Goal: Task Accomplishment & Management: Use online tool/utility

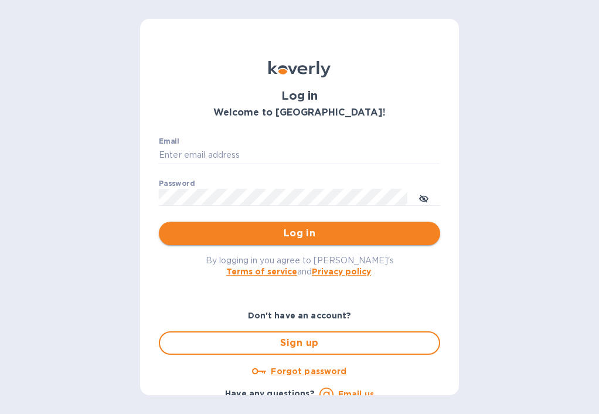
type input "rob.comings@tecnoeka.com"
click at [311, 226] on span "Log in" at bounding box center [299, 233] width 263 height 14
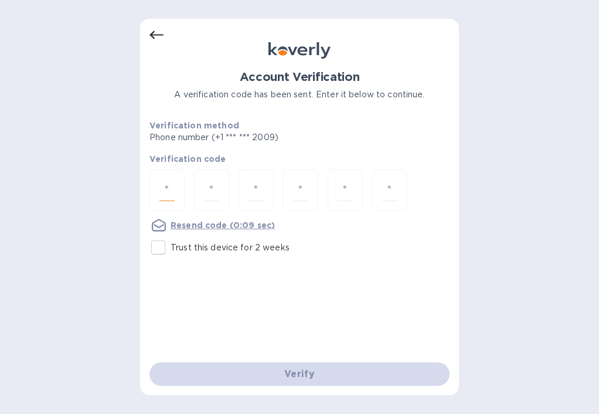
click at [161, 192] on input "number" at bounding box center [166, 190] width 15 height 22
type input "1"
type input "3"
type input "7"
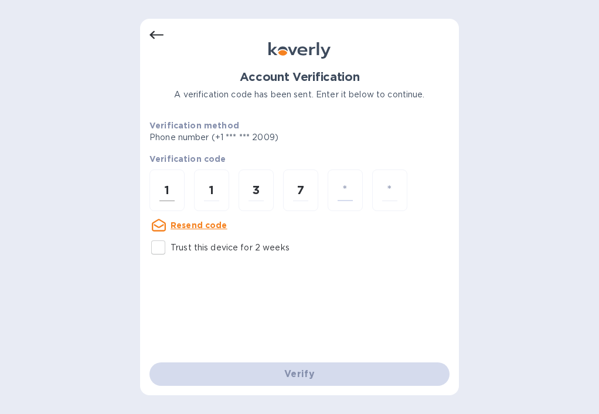
type input "5"
type input "3"
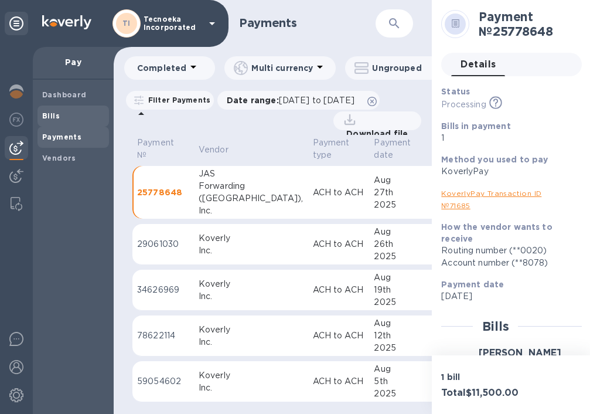
click at [66, 113] on span "Bills" at bounding box center [73, 116] width 62 height 12
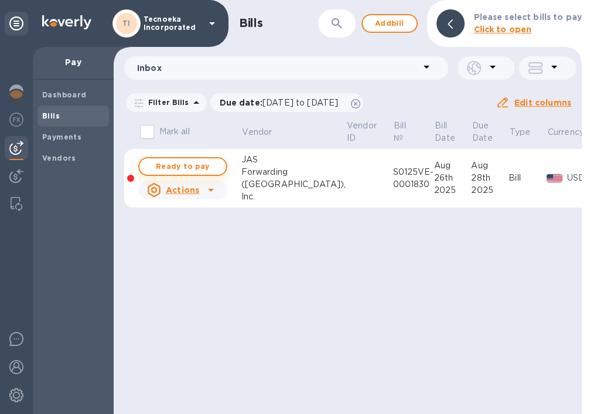
click at [182, 168] on span "Ready to pay" at bounding box center [183, 166] width 68 height 14
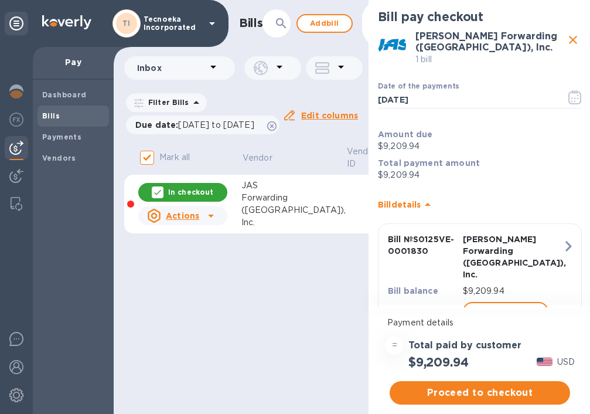
click at [287, 227] on div "Inc." at bounding box center [294, 222] width 105 height 12
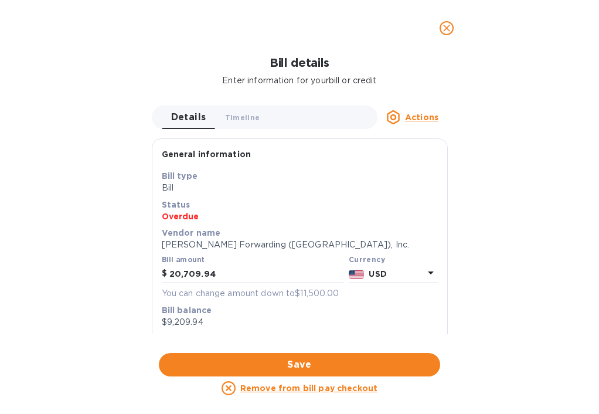
click at [304, 312] on p "Bill balance" at bounding box center [300, 310] width 276 height 12
click at [400, 118] on icon at bounding box center [393, 117] width 14 height 14
click at [400, 118] on div at bounding box center [299, 207] width 599 height 414
click at [442, 30] on icon "close" at bounding box center [447, 28] width 12 height 12
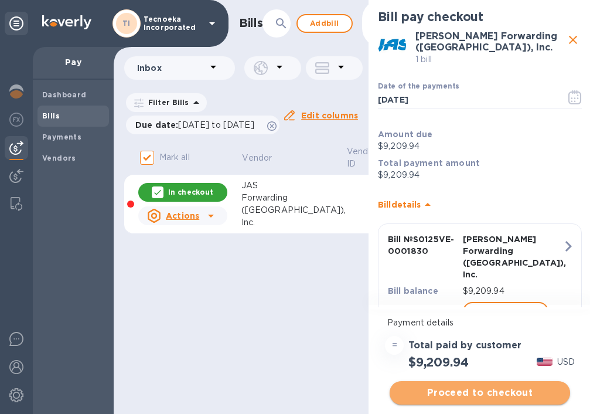
click at [456, 393] on span "Proceed to checkout" at bounding box center [480, 393] width 162 height 14
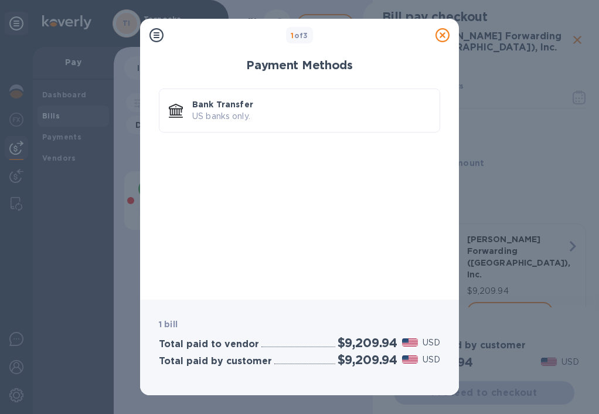
click at [446, 33] on icon at bounding box center [443, 35] width 14 height 14
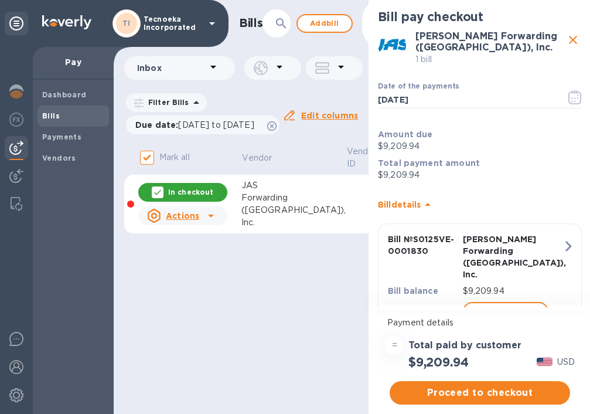
click at [575, 38] on icon "close" at bounding box center [573, 40] width 14 height 14
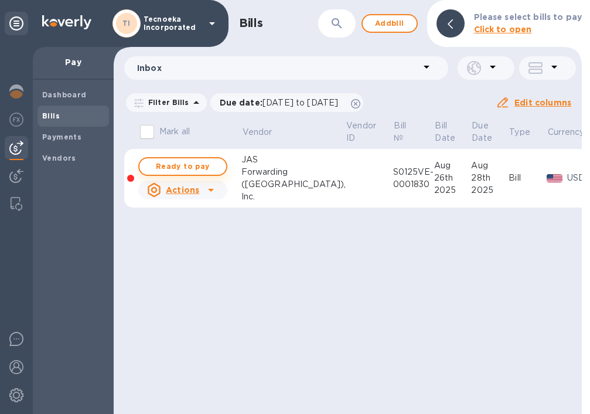
click at [174, 166] on span "Ready to pay" at bounding box center [183, 166] width 68 height 14
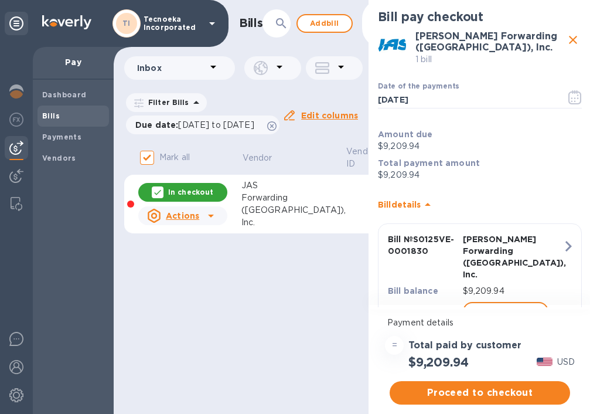
scroll to position [9, 0]
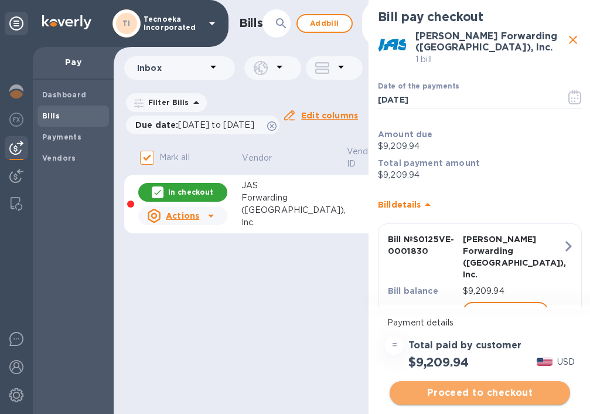
click at [468, 386] on span "Proceed to checkout" at bounding box center [480, 393] width 162 height 14
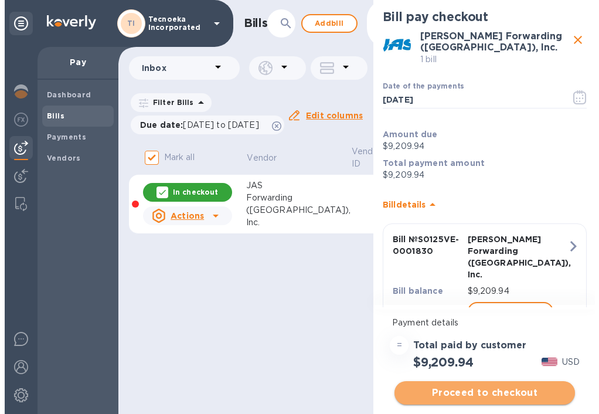
scroll to position [0, 0]
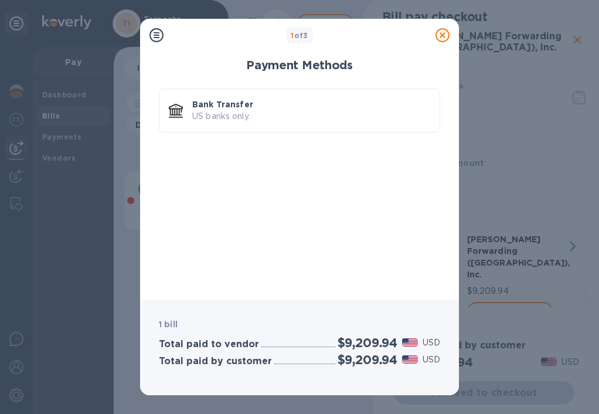
click at [442, 35] on icon at bounding box center [443, 35] width 14 height 14
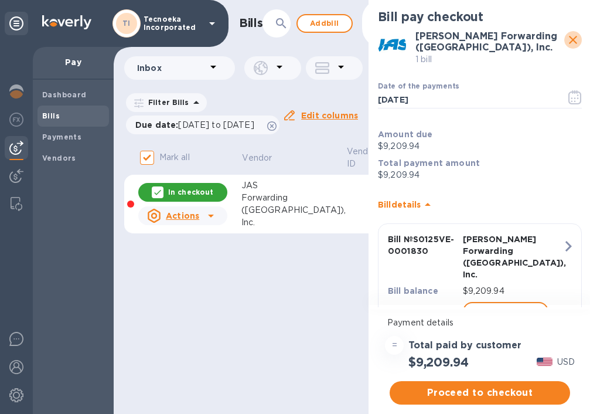
click at [566, 38] on icon "close" at bounding box center [573, 40] width 14 height 14
checkbox input "false"
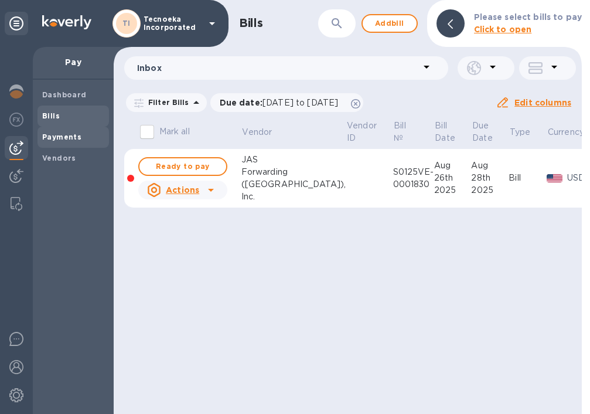
click at [56, 141] on span "Payments" at bounding box center [61, 137] width 39 height 12
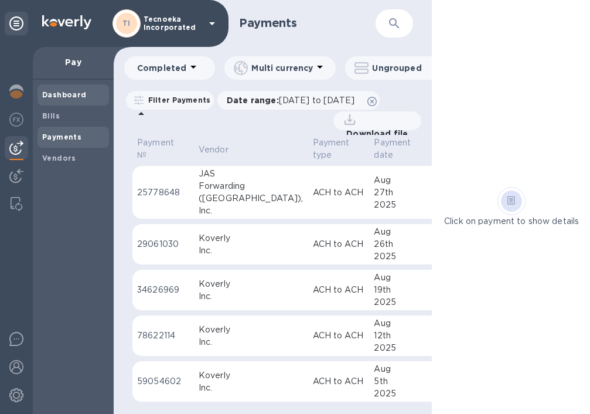
click at [63, 91] on b "Dashboard" at bounding box center [64, 94] width 45 height 9
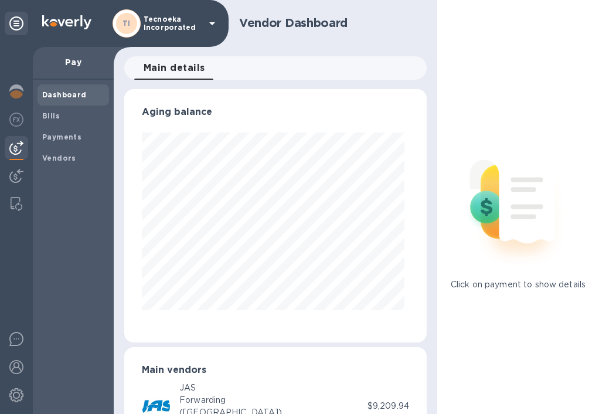
scroll to position [52, 0]
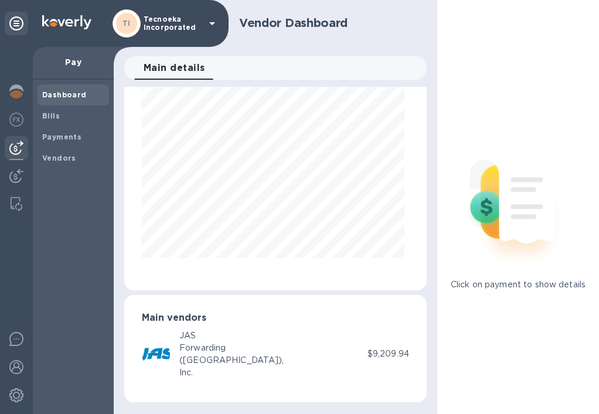
click at [233, 332] on div "[PERSON_NAME] Forwarding ([GEOGRAPHIC_DATA]), Inc." at bounding box center [255, 354] width 226 height 49
click at [23, 92] on img at bounding box center [16, 91] width 14 height 14
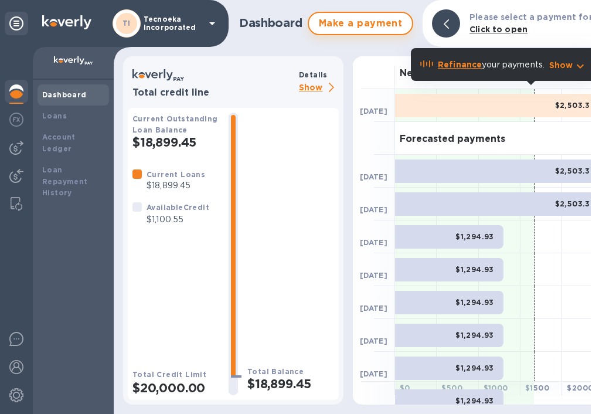
click at [339, 21] on span "Make a payment" at bounding box center [360, 23] width 84 height 14
